Goal: Check status

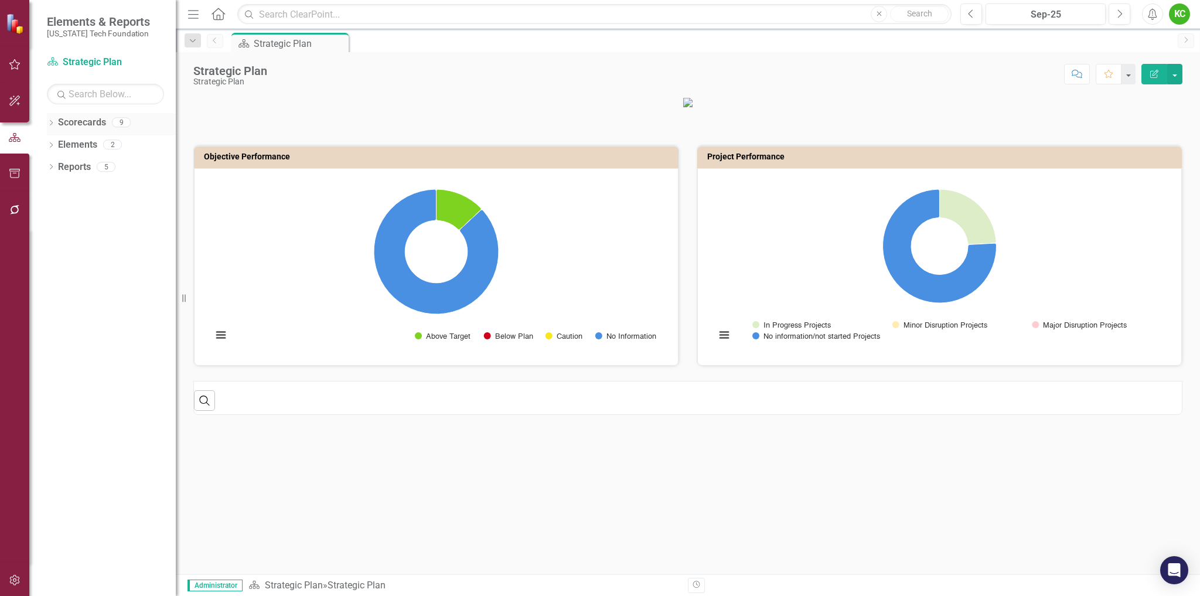
click at [51, 122] on icon "Dropdown" at bounding box center [51, 124] width 8 height 6
click at [57, 141] on icon "Dropdown" at bounding box center [57, 144] width 9 height 7
click at [92, 297] on link "VTCRC" at bounding box center [126, 299] width 100 height 13
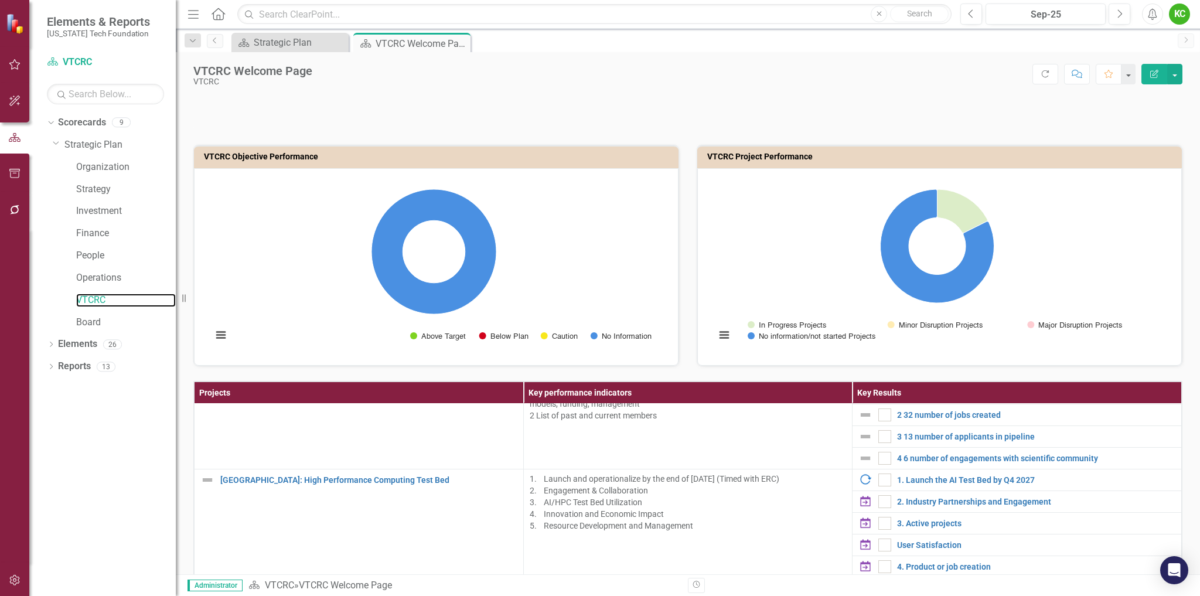
scroll to position [1230, 0]
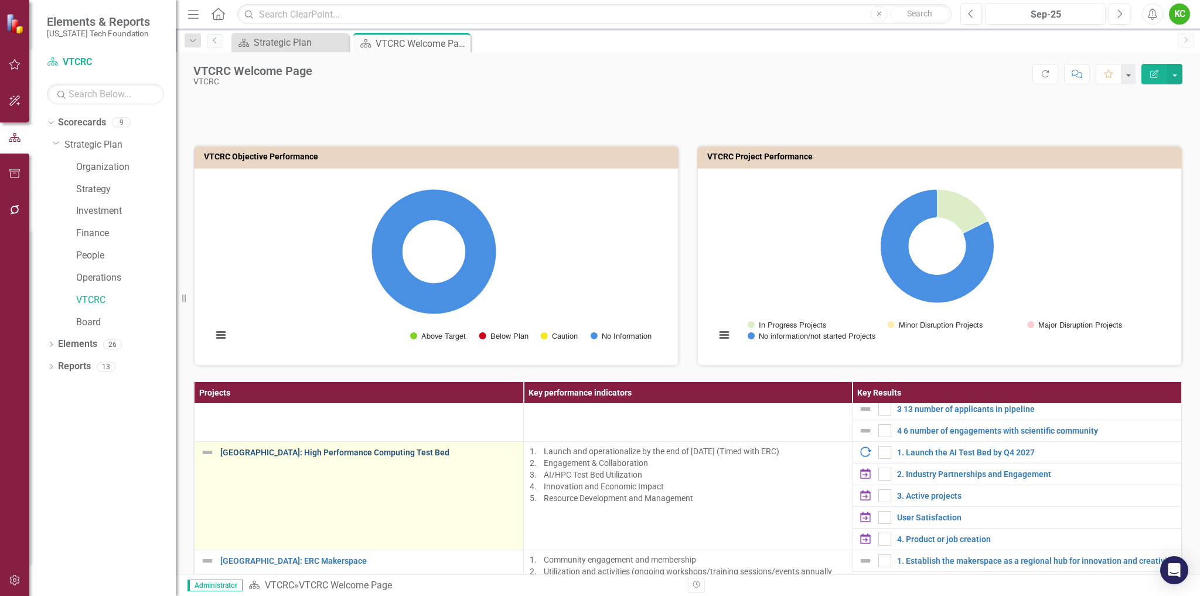
click at [371, 454] on link "[GEOGRAPHIC_DATA]: High Performance Computing Test Bed" at bounding box center [368, 452] width 297 height 9
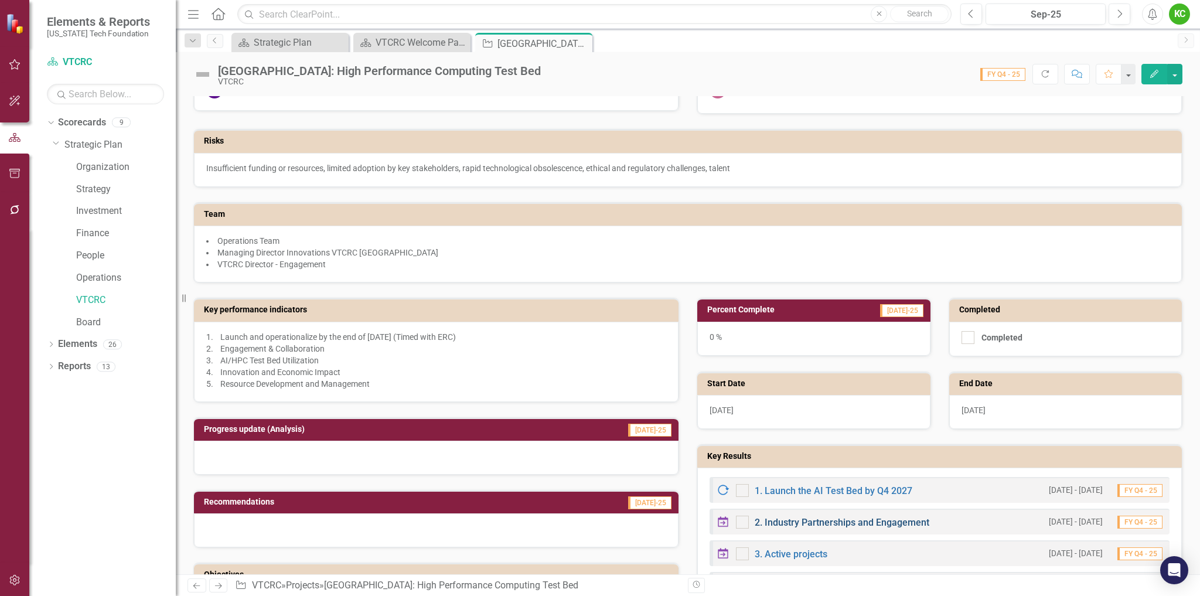
scroll to position [234, 0]
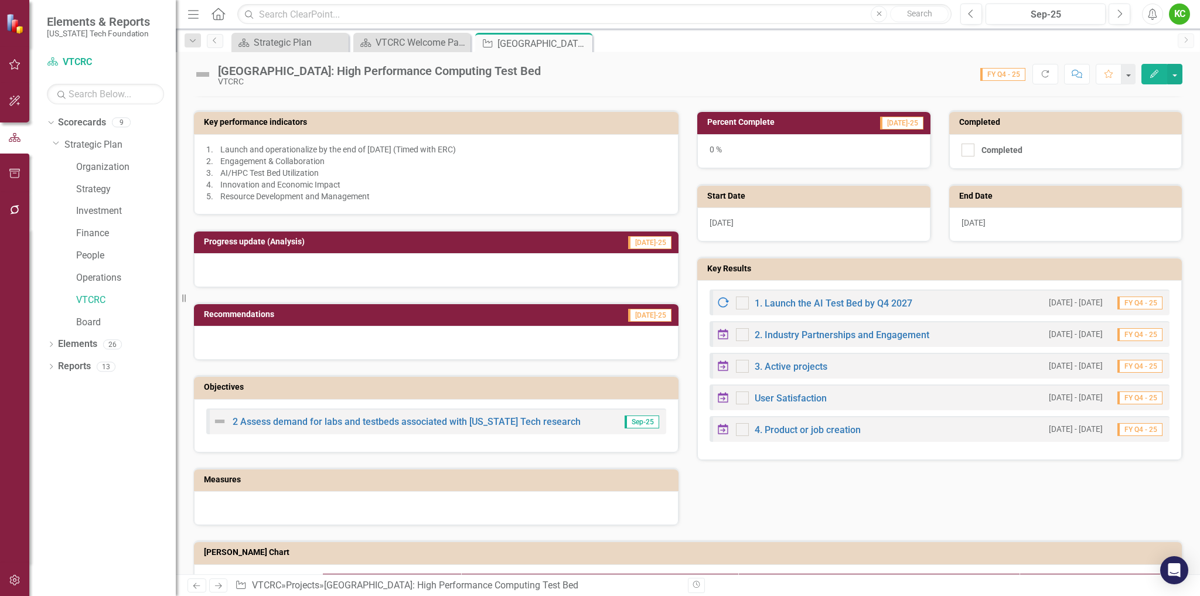
click at [380, 126] on h3 "Key performance indicators" at bounding box center [438, 122] width 469 height 9
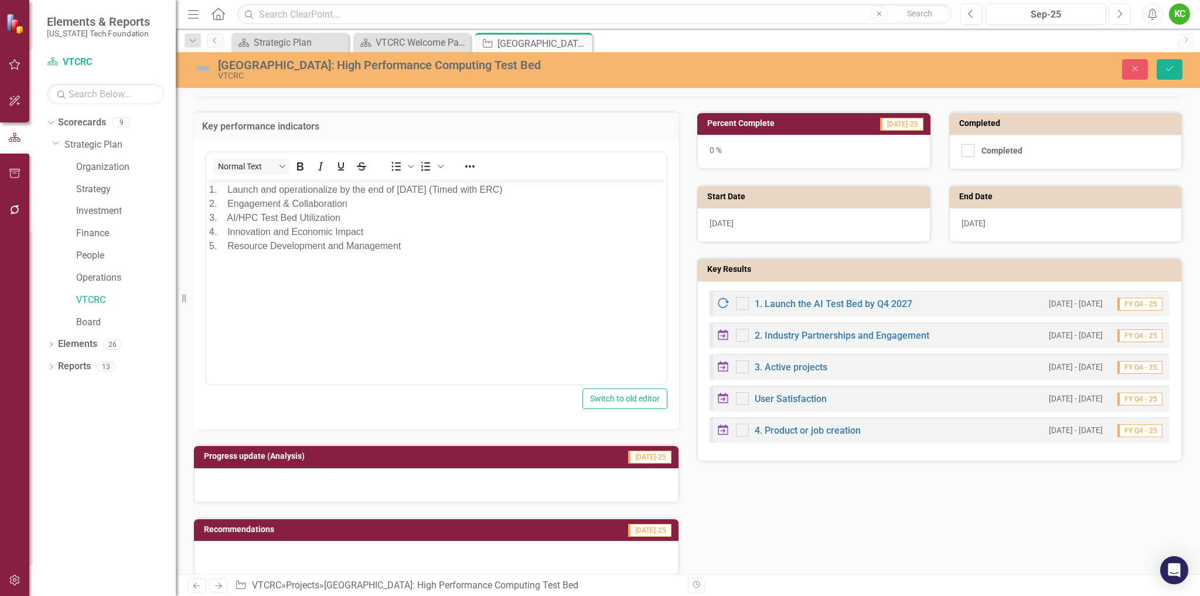
scroll to position [0, 0]
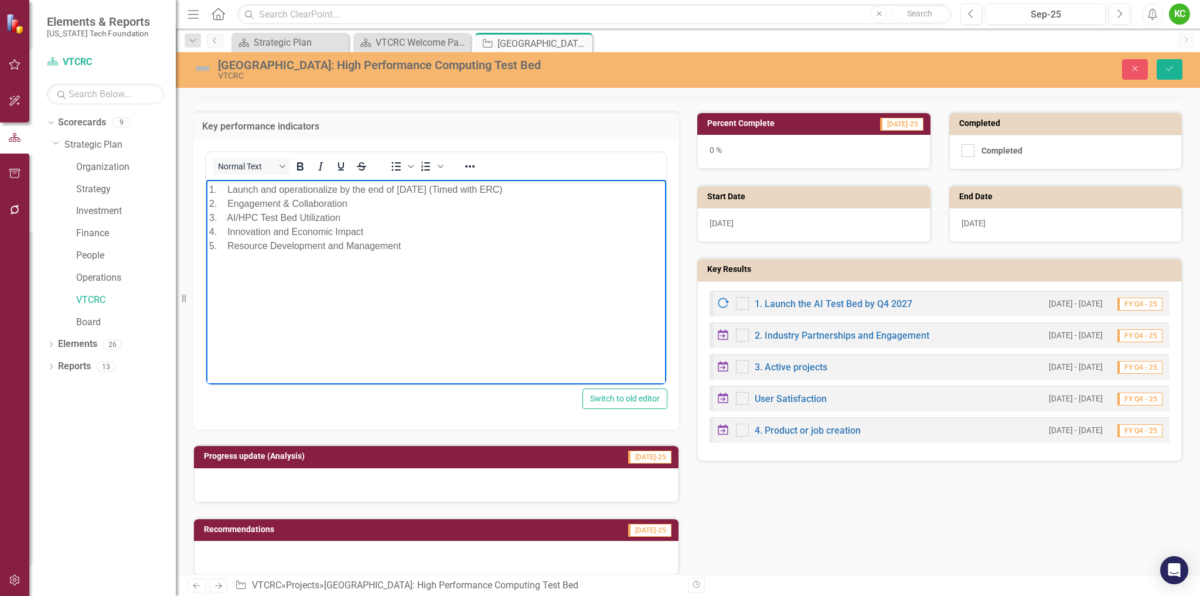
drag, startPoint x: 410, startPoint y: 247, endPoint x: 236, endPoint y: 241, distance: 174.1
click at [233, 242] on p "1. Launch and operationalize by the end of [DATE] (Timed with ERC) 2. Engagemen…" at bounding box center [436, 218] width 454 height 70
click at [470, 250] on p "1. Launch and operationalize by the end of [DATE] (Timed with ERC) 2. Engagemen…" at bounding box center [436, 218] width 454 height 70
click at [1137, 66] on icon "Close" at bounding box center [1134, 68] width 11 height 8
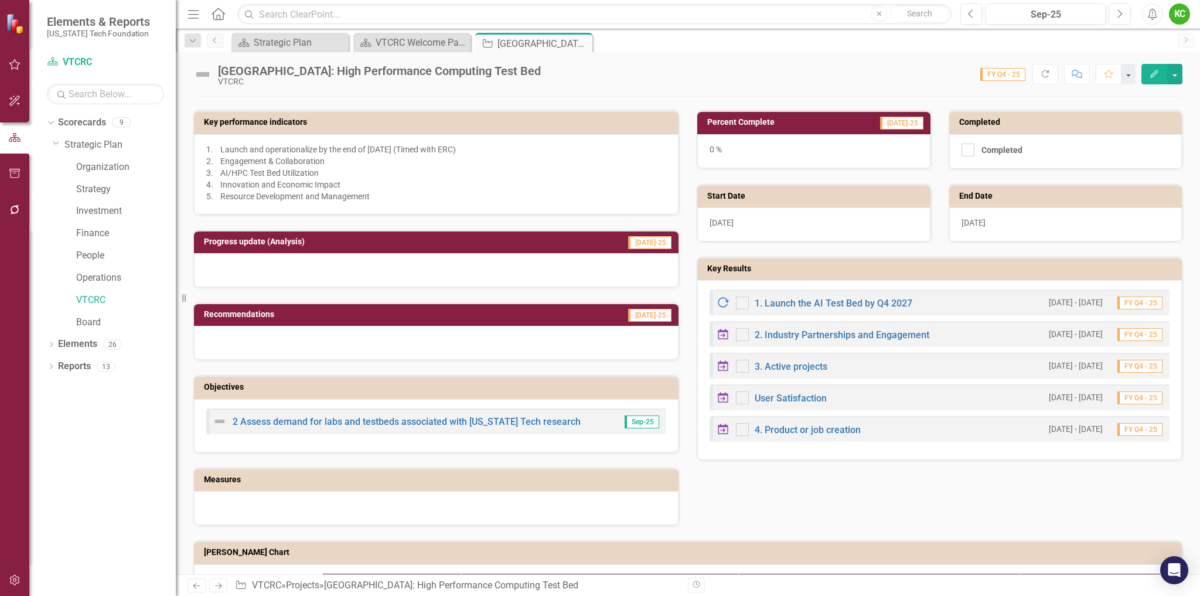
click at [890, 272] on h3 "Key Results" at bounding box center [941, 268] width 469 height 9
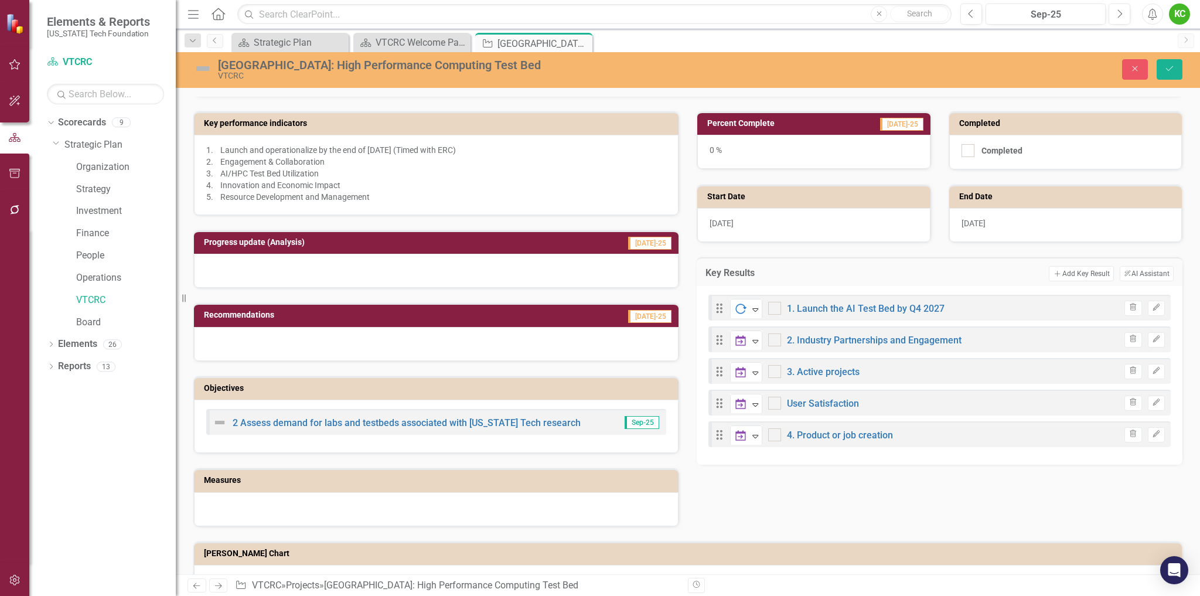
click at [405, 152] on p "1. Launch and operationalize by the end of [DATE] (Timed with ERC) 2. Engagemen…" at bounding box center [436, 173] width 460 height 59
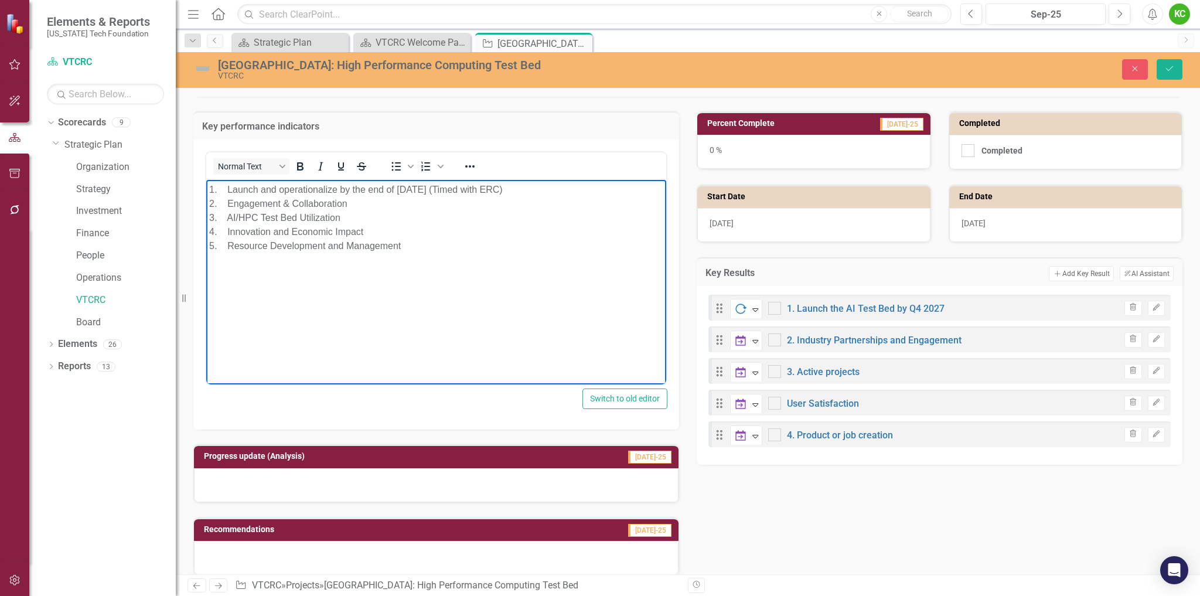
click at [452, 188] on p "1. Launch and operationalize by the end of [DATE] (Timed with ERC) 2. Engagemen…" at bounding box center [436, 218] width 454 height 70
drag, startPoint x: 354, startPoint y: 192, endPoint x: 388, endPoint y: 192, distance: 34.0
click at [388, 192] on p "1. Launch and operationalize by the end of Q4 2027 (Timed with ERC) 2. Engageme…" at bounding box center [436, 218] width 454 height 70
click at [465, 190] on p "1. Launch and operationalize by Q4 2027 (Timed with ERC) 2. Engagement & Collab…" at bounding box center [436, 218] width 454 height 70
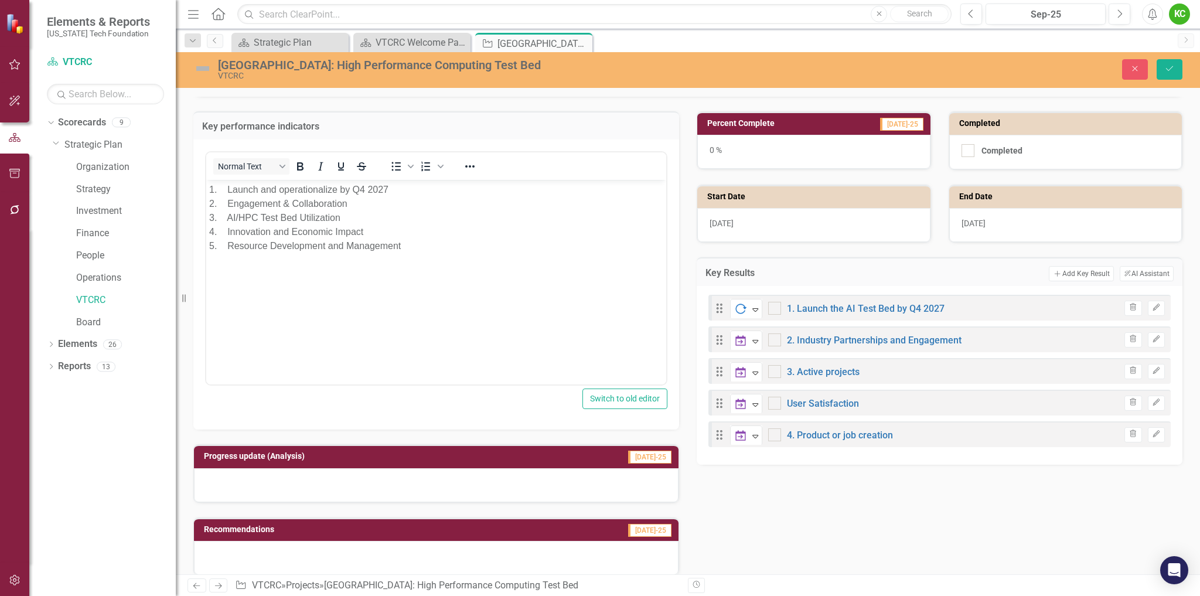
click at [507, 127] on h3 "Key performance indicators" at bounding box center [436, 126] width 468 height 11
click at [507, 128] on h3 "Key performance indicators" at bounding box center [436, 126] width 468 height 11
click at [1171, 71] on icon "Save" at bounding box center [1169, 68] width 11 height 8
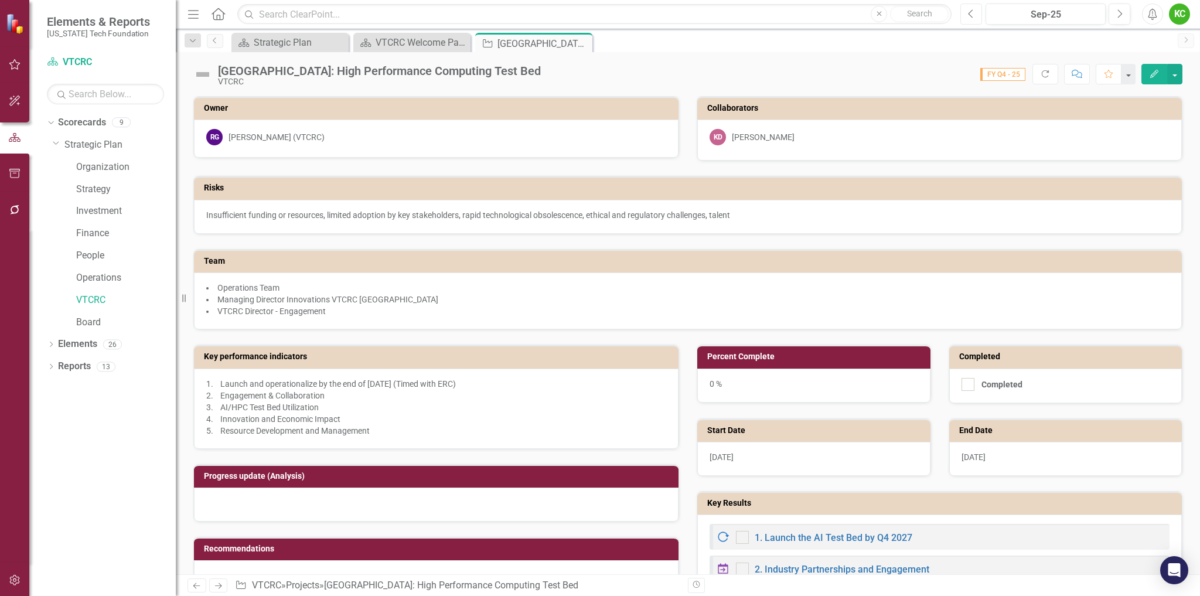
click at [971, 15] on icon "Previous" at bounding box center [971, 14] width 6 height 11
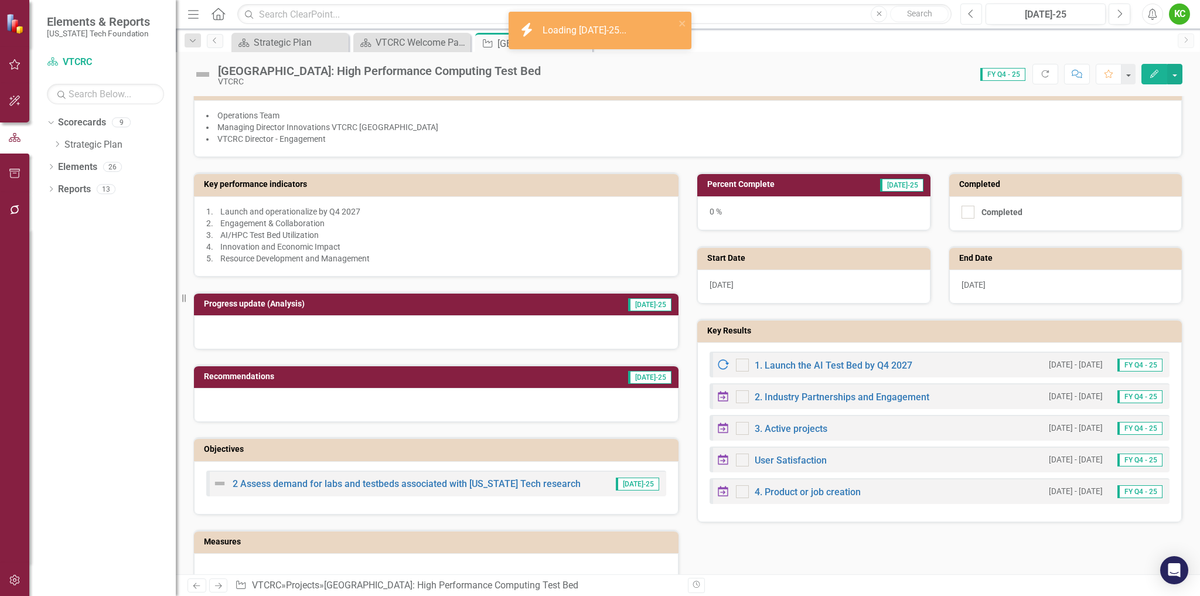
scroll to position [234, 0]
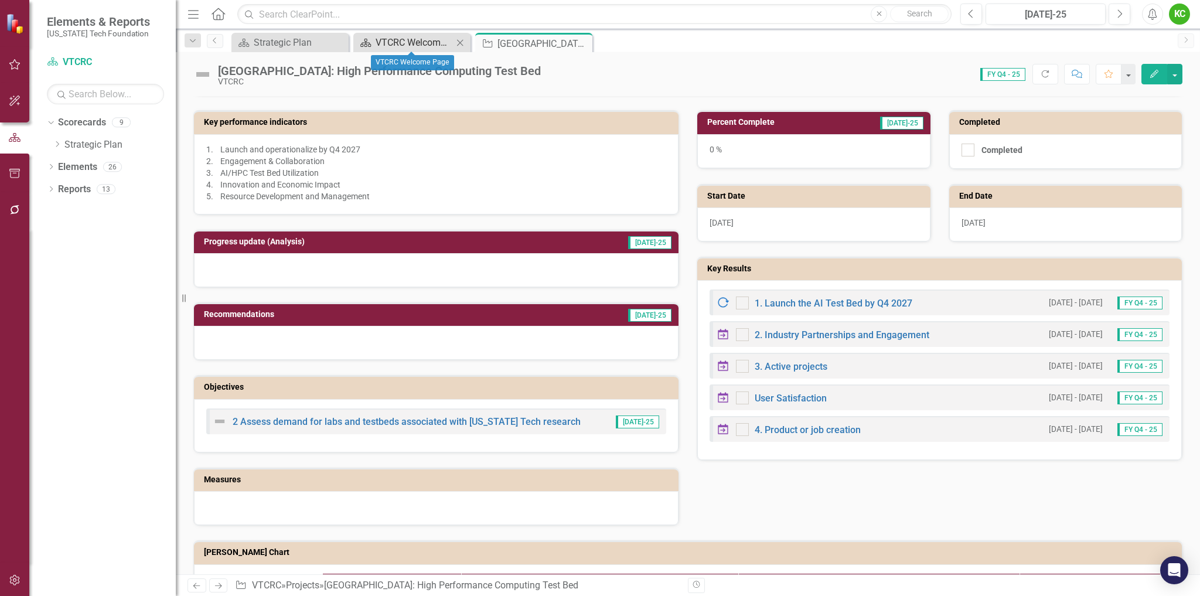
click at [407, 42] on div "VTCRC Welcome Page" at bounding box center [413, 42] width 77 height 15
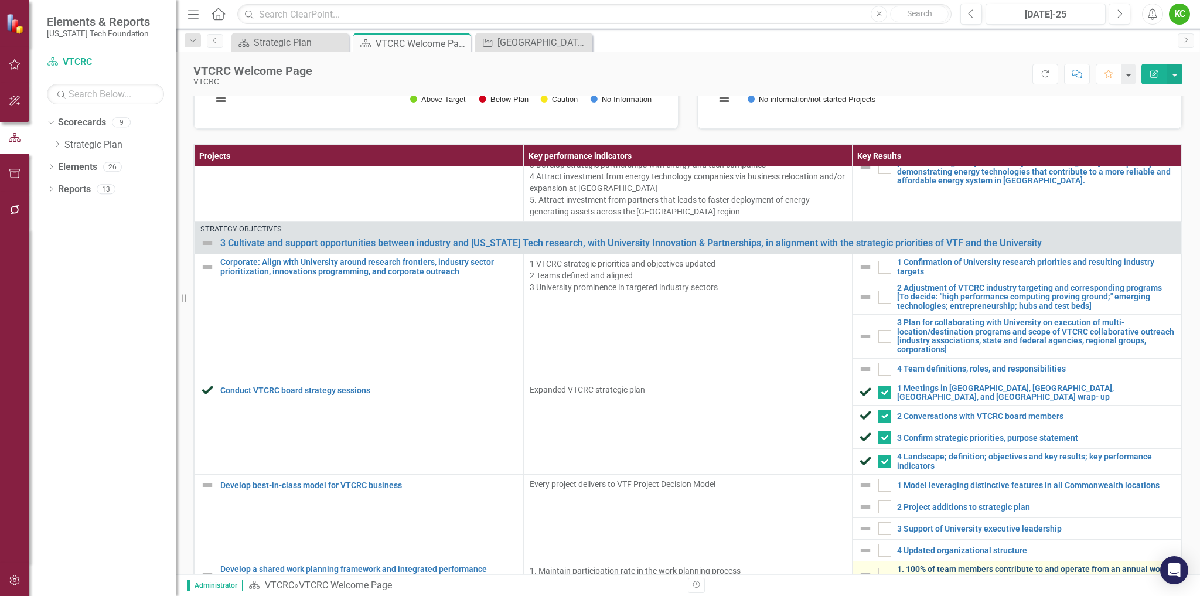
scroll to position [1723, 0]
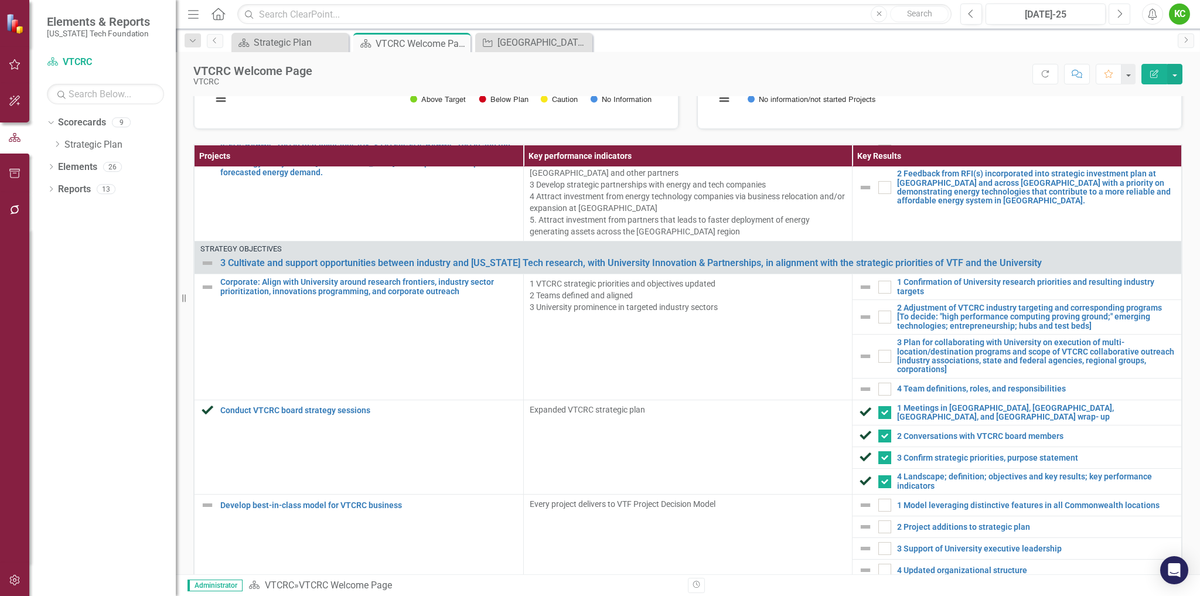
click at [1116, 16] on icon "Next" at bounding box center [1119, 14] width 6 height 11
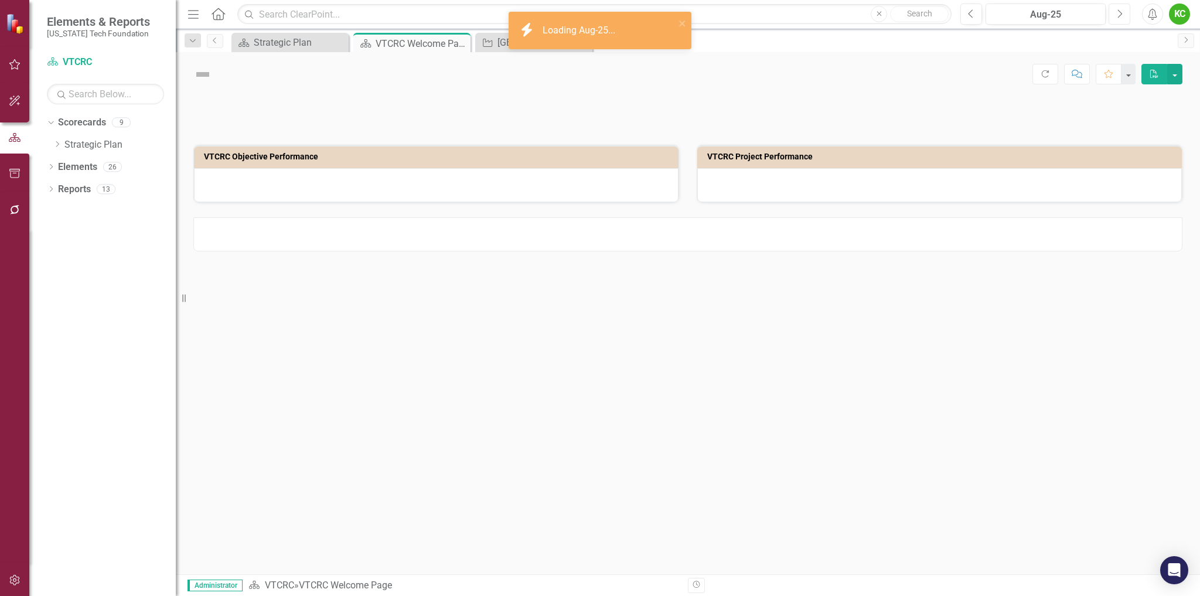
click at [1116, 16] on icon "Next" at bounding box center [1119, 14] width 6 height 11
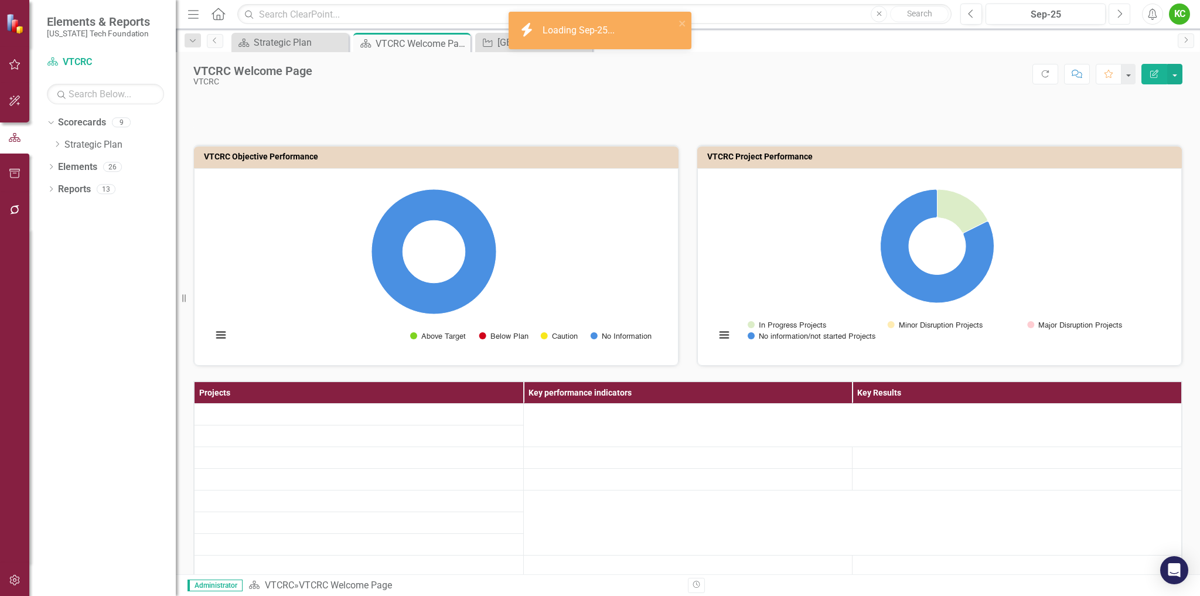
click at [1116, 16] on icon "Next" at bounding box center [1119, 14] width 6 height 11
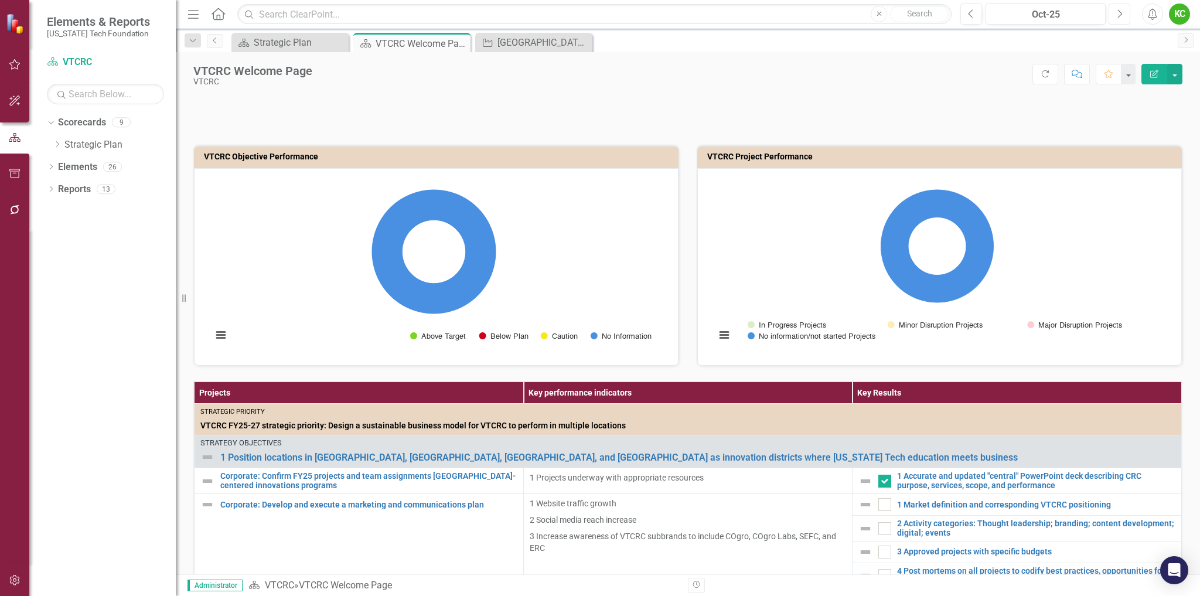
click at [1117, 15] on icon "Next" at bounding box center [1119, 14] width 6 height 11
click at [1119, 11] on icon "button" at bounding box center [1120, 13] width 5 height 8
checkbox input "false"
